Goal: Information Seeking & Learning: Learn about a topic

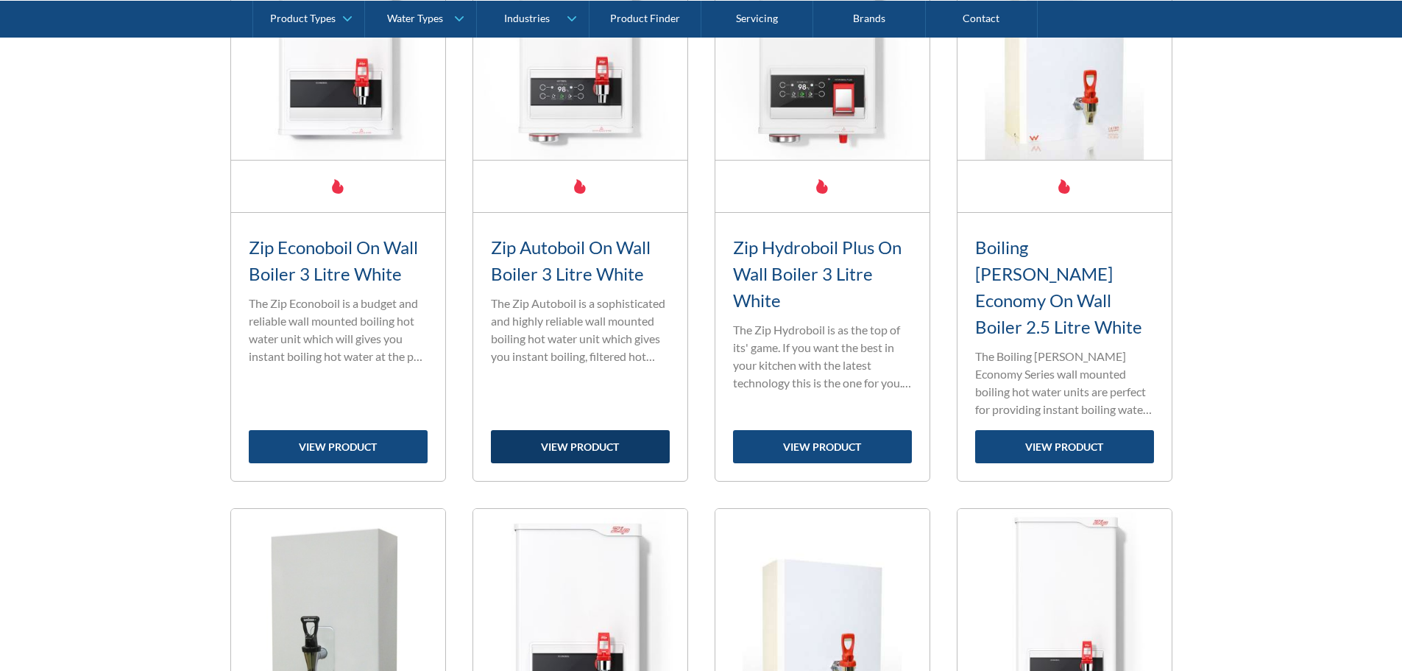
click at [579, 430] on link "view product" at bounding box center [580, 446] width 179 height 33
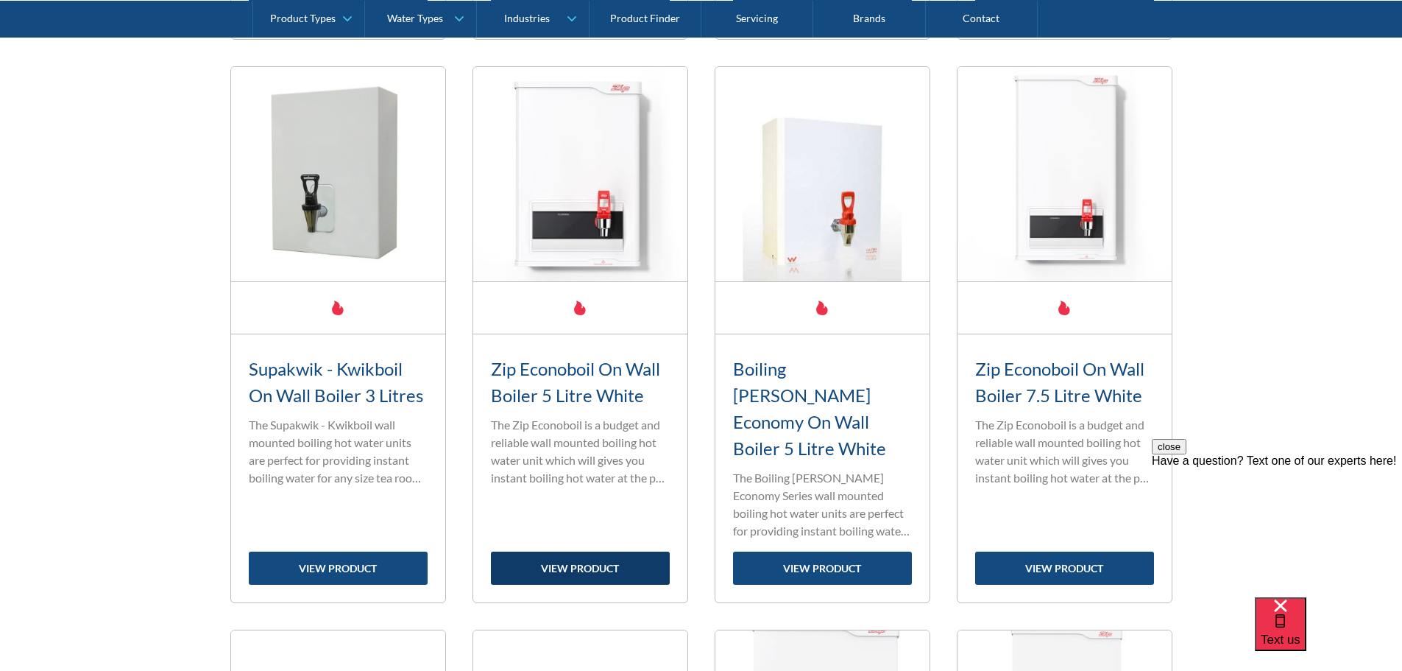
click at [601, 551] on link "view product" at bounding box center [580, 567] width 179 height 33
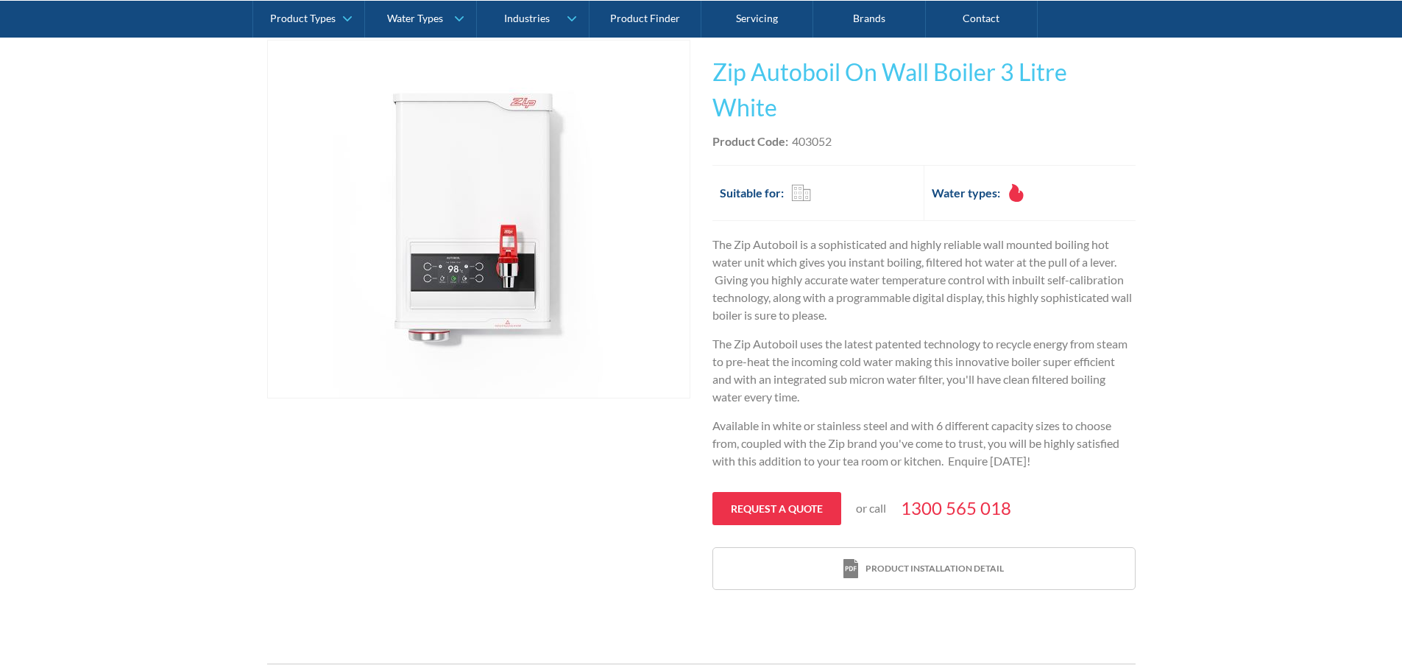
scroll to position [221, 0]
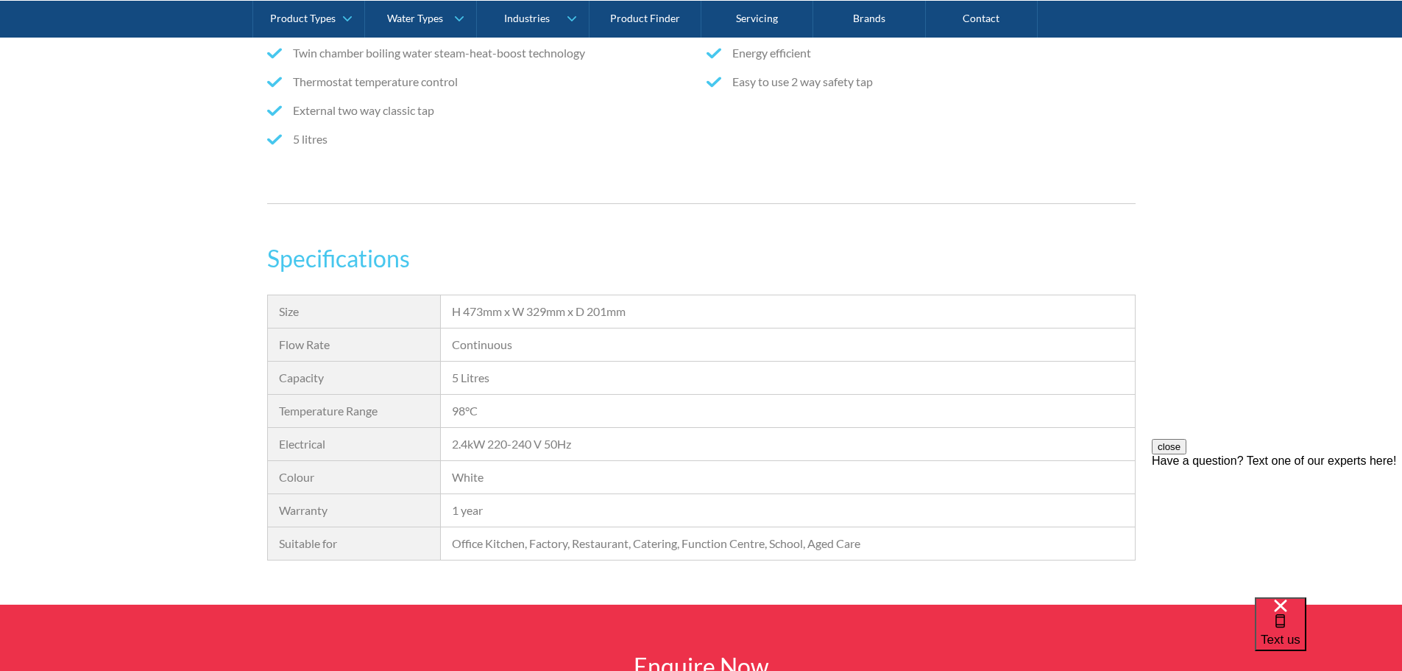
scroll to position [957, 0]
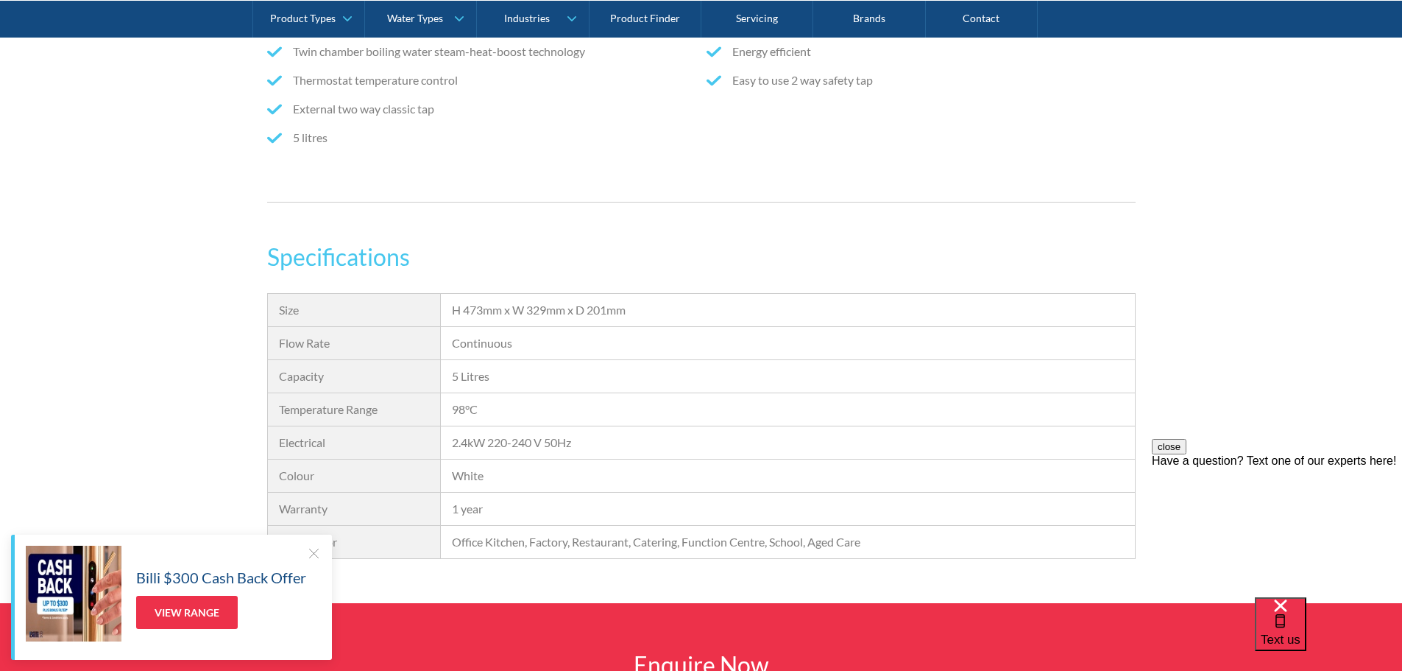
click at [1136, 280] on div "Specifications Size H 473mm x W 329mm x D 201mm Flow Rate Continuous Capacity 5…" at bounding box center [701, 421] width 1402 height 364
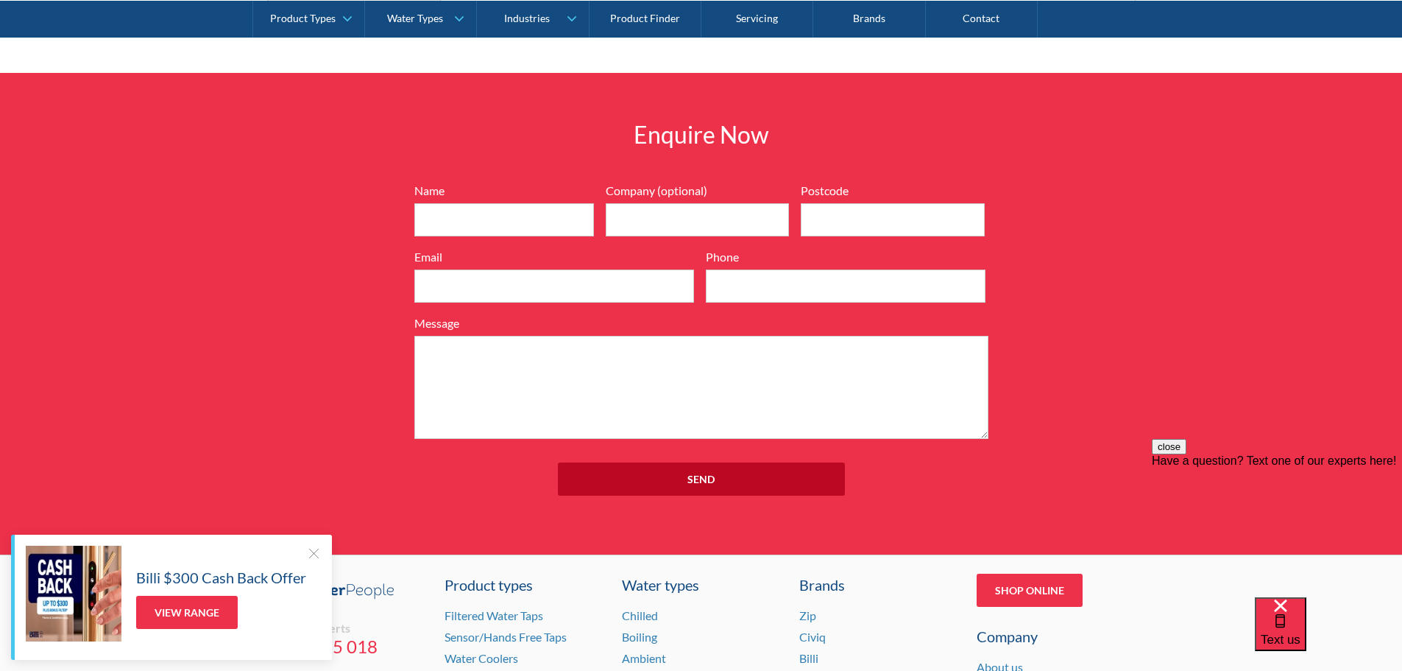
scroll to position [1544, 0]
